Goal: Navigation & Orientation: Find specific page/section

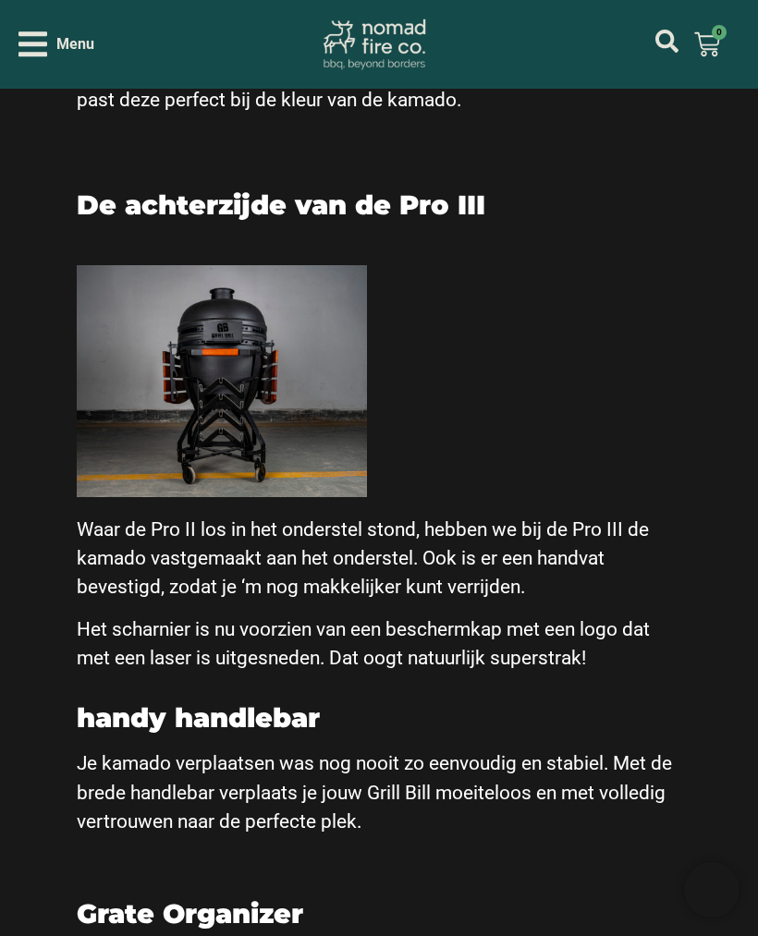
scroll to position [3301, 0]
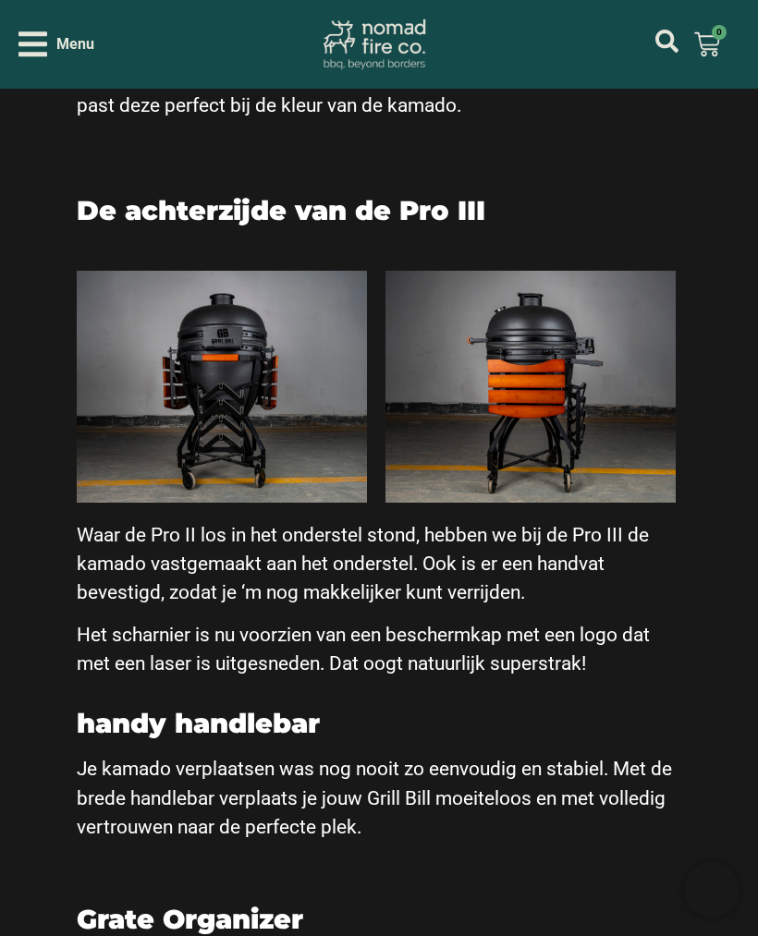
click at [31, 56] on icon "Open/Close Menu" at bounding box center [32, 43] width 29 height 25
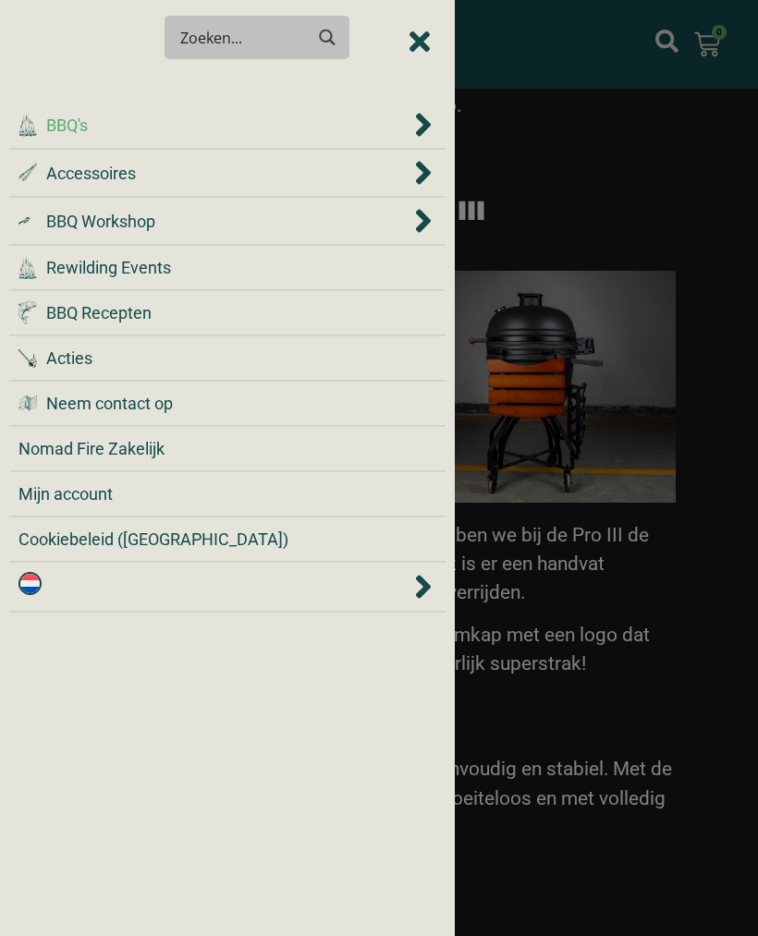
click at [65, 128] on span "BBQ's" at bounding box center [67, 125] width 42 height 25
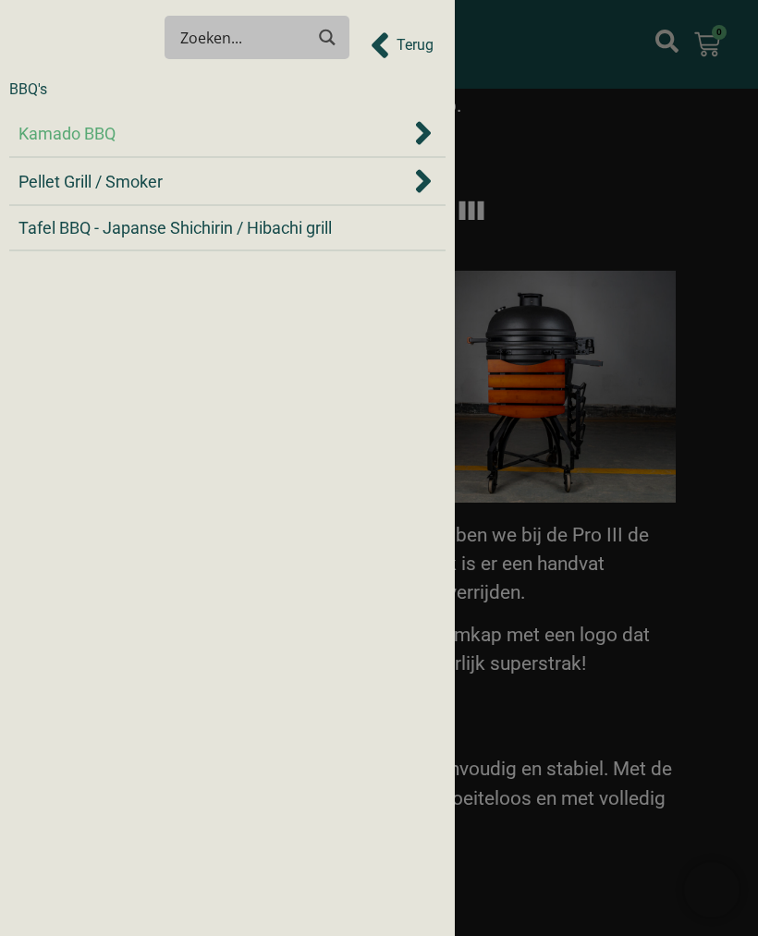
click at [75, 131] on span "Kamado BBQ" at bounding box center [66, 133] width 97 height 25
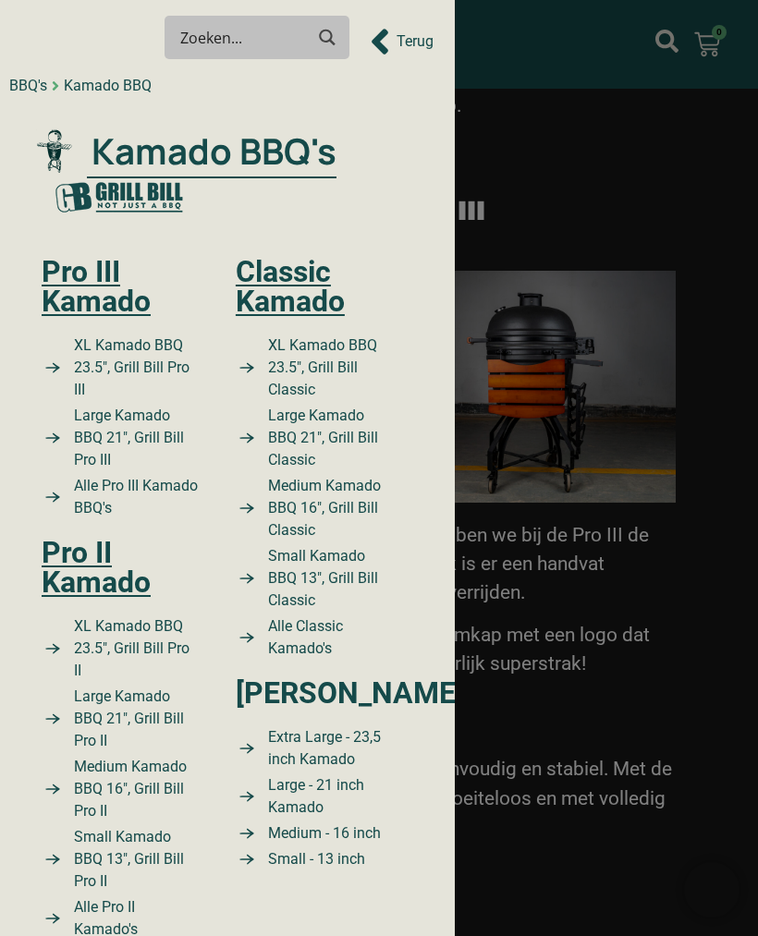
scroll to position [0, 0]
click at [47, 301] on link "Pro III Kamado" at bounding box center [96, 286] width 109 height 65
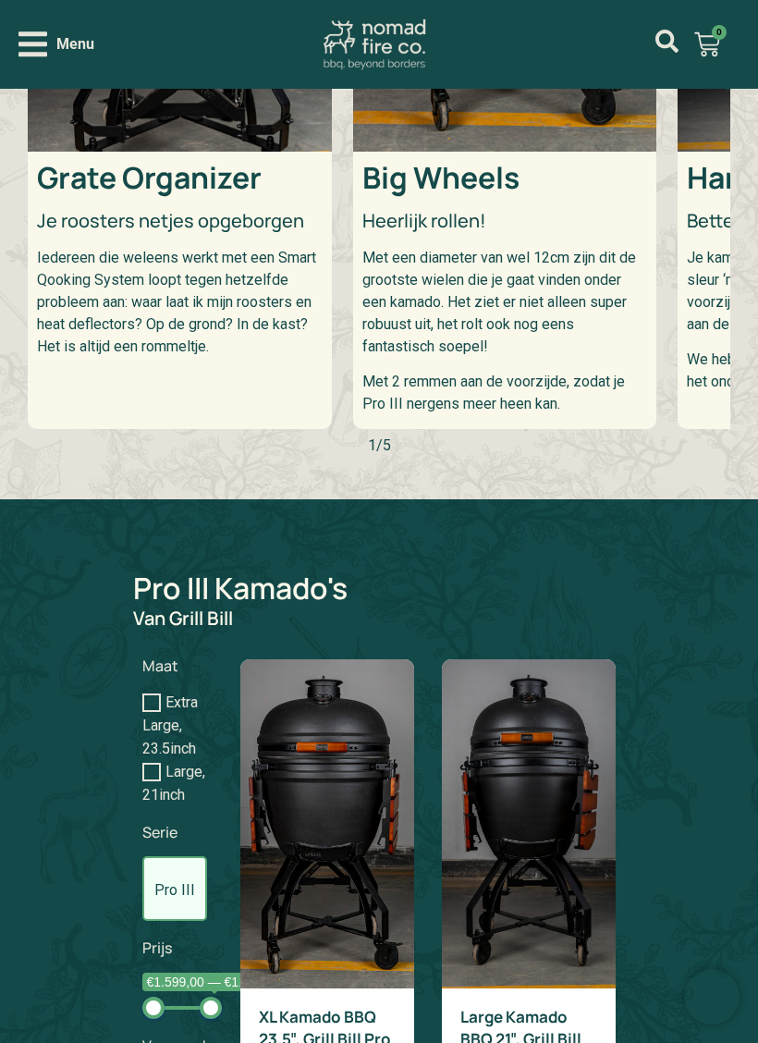
scroll to position [962, 0]
